Goal: Find specific page/section: Find specific page/section

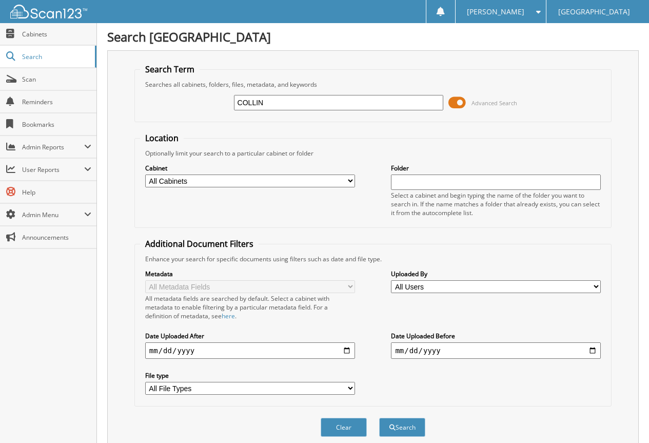
type input "COLLIN"
click at [26, 55] on span "Search" at bounding box center [56, 56] width 68 height 9
type input "S"
click at [379, 418] on button "Search" at bounding box center [402, 427] width 46 height 19
click at [270, 107] on input "S" at bounding box center [339, 102] width 210 height 15
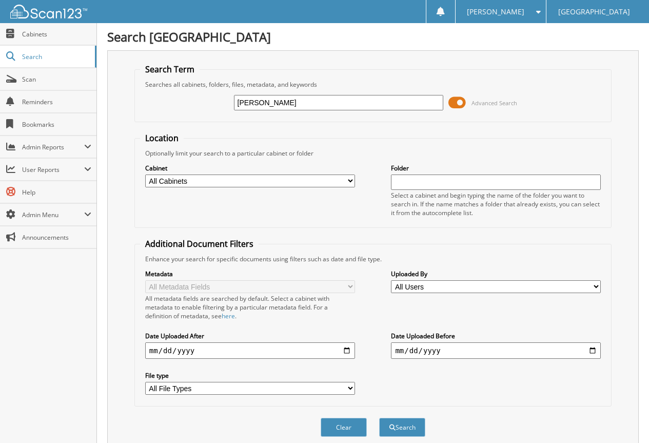
type input "COLLINS"
click at [379, 418] on button "Search" at bounding box center [402, 427] width 46 height 19
click at [32, 30] on span "Cabinets" at bounding box center [56, 34] width 69 height 9
type input "[PERSON_NAME]"
click at [379, 418] on button "Search" at bounding box center [402, 427] width 46 height 19
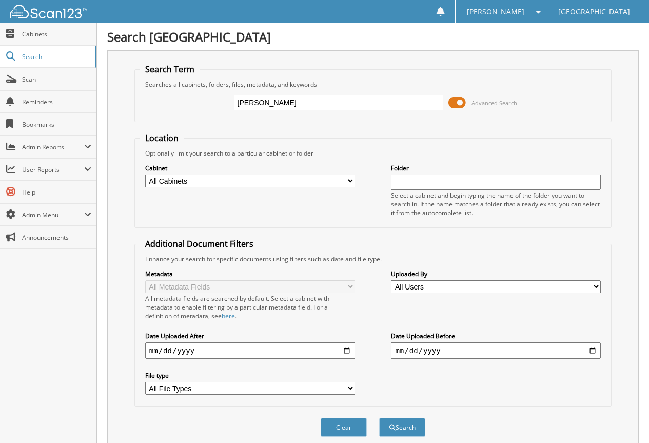
drag, startPoint x: 294, startPoint y: 101, endPoint x: 217, endPoint y: 102, distance: 76.4
click at [217, 102] on div "CORDLE Advanced Search" at bounding box center [373, 103] width 466 height 28
type input "178402"
click at [379, 418] on button "Search" at bounding box center [402, 427] width 46 height 19
click at [426, 178] on input "text" at bounding box center [496, 181] width 210 height 15
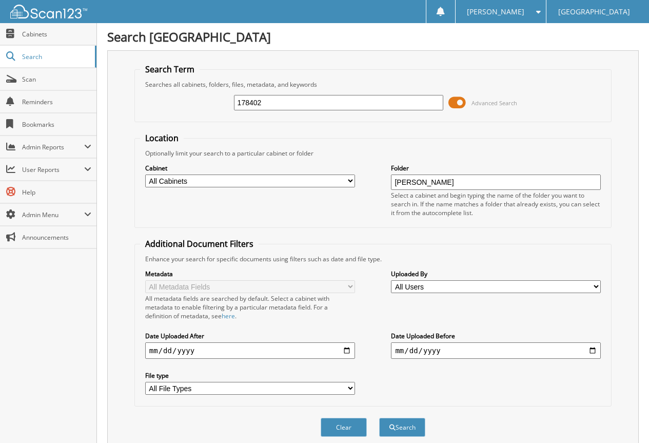
type input "[PERSON_NAME]"
click at [379, 418] on button "Search" at bounding box center [402, 427] width 46 height 19
click at [351, 181] on select "All Cabinets 502S ACCOUNTS PAYABLE ACCOUNTS RECEIVABLE ADP SERVICE RO ACHIEVE A…" at bounding box center [250, 180] width 210 height 13
select select "7290"
click at [145, 174] on select "All Cabinets 502S ACCOUNTS PAYABLE ACCOUNTS RECEIVABLE ADP SERVICE RO ACHIEVE A…" at bounding box center [250, 180] width 210 height 13
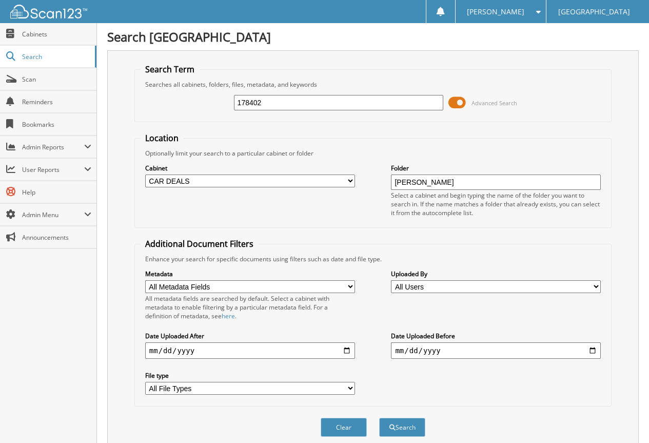
click at [492, 170] on label "Folder" at bounding box center [496, 168] width 210 height 9
click at [394, 426] on button "Search" at bounding box center [402, 427] width 46 height 19
drag, startPoint x: 283, startPoint y: 101, endPoint x: 123, endPoint y: 92, distance: 159.8
click at [123, 92] on div "Search Term Searches all cabinets, folders, files, metadata, and keywords 17840…" at bounding box center [372, 251] width 531 height 402
drag, startPoint x: 443, startPoint y: 183, endPoint x: 346, endPoint y: 186, distance: 97.0
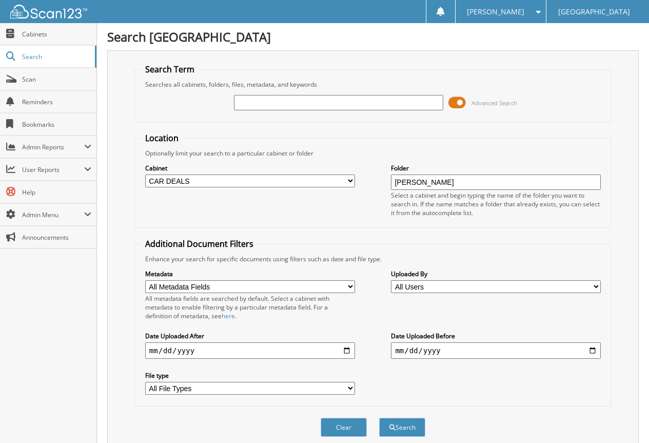
click at [346, 186] on div "Cabinet All Cabinets 502S ACCOUNTS PAYABLE ACCOUNTS RECEIVABLE ADP SERVICE RO A…" at bounding box center [373, 189] width 466 height 65
click at [379, 418] on button "Search" at bounding box center [402, 427] width 46 height 19
click at [411, 424] on button "Search" at bounding box center [402, 427] width 46 height 19
drag, startPoint x: 480, startPoint y: 182, endPoint x: 406, endPoint y: 179, distance: 73.9
click at [408, 180] on input "178402" at bounding box center [496, 181] width 210 height 15
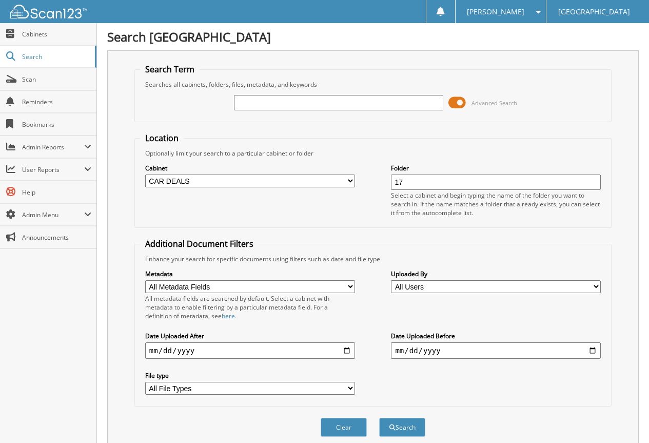
type input "1"
click at [379, 418] on button "Search" at bounding box center [402, 427] width 46 height 19
type input "2"
click at [379, 418] on button "Search" at bounding box center [402, 427] width 46 height 19
click at [446, 196] on li "[PERSON_NAME] 178402" at bounding box center [496, 197] width 209 height 14
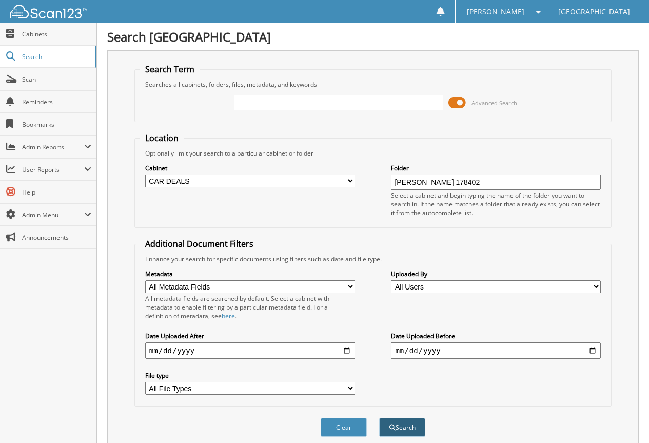
click at [406, 424] on button "Search" at bounding box center [402, 427] width 46 height 19
drag, startPoint x: 498, startPoint y: 185, endPoint x: 354, endPoint y: 151, distance: 148.2
click at [351, 167] on div "Cabinet All Cabinets 502S ACCOUNTS PAYABLE ACCOUNTS RECEIVABLE ADP SERVICE RO A…" at bounding box center [373, 189] width 466 height 65
type input "1GKS2"
click at [379, 418] on button "Search" at bounding box center [402, 427] width 46 height 19
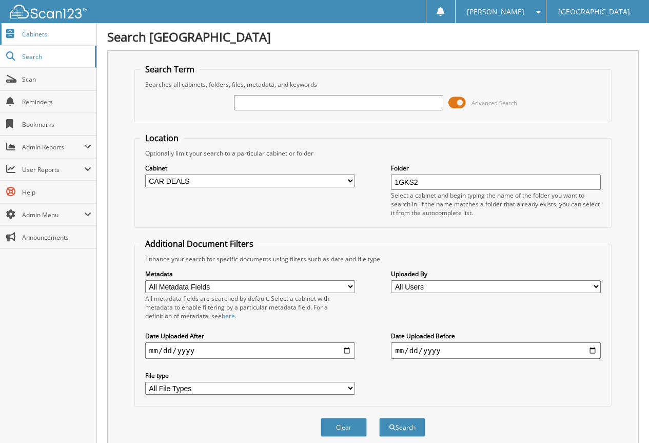
click at [32, 34] on span "Cabinets" at bounding box center [56, 34] width 69 height 9
